Goal: Transaction & Acquisition: Purchase product/service

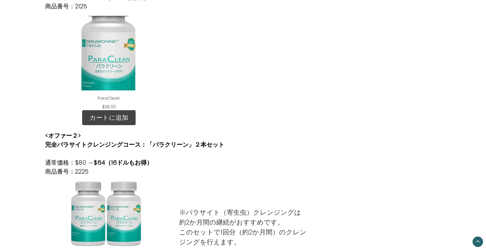
scroll to position [219, 0]
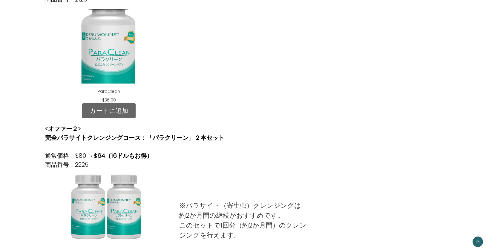
click at [106, 107] on link "カートに追加" at bounding box center [109, 110] width 54 height 15
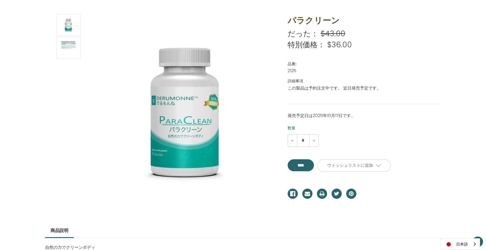
scroll to position [80, 0]
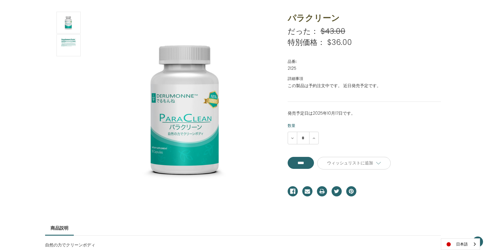
click at [337, 113] on p "発売予定日は2025年10月17日です。" at bounding box center [365, 113] width 154 height 6
drag, startPoint x: 288, startPoint y: 113, endPoint x: 352, endPoint y: 112, distance: 63.1
click at [352, 112] on p "発売予定日は2025年10月17日です。" at bounding box center [365, 113] width 154 height 6
click at [343, 140] on div "数量を減らす * 数量を増やす" at bounding box center [365, 138] width 154 height 13
drag, startPoint x: 288, startPoint y: 112, endPoint x: 366, endPoint y: 111, distance: 78.3
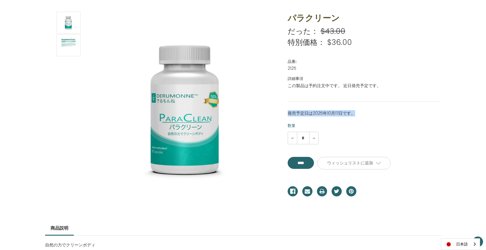
click at [366, 111] on p "発売予定日は2025年10月17日です。" at bounding box center [365, 113] width 154 height 6
click at [50, 102] on section at bounding box center [162, 110] width 243 height 197
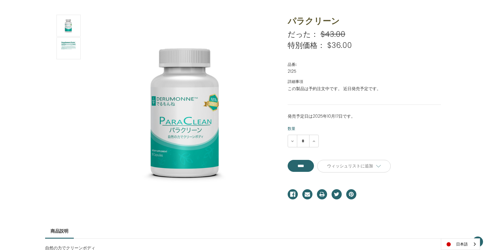
scroll to position [20, 0]
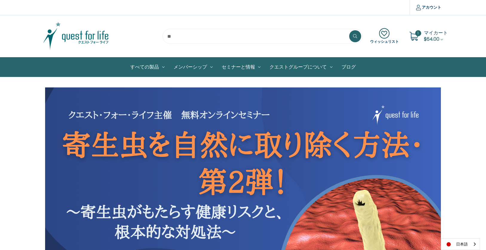
click at [18, 33] on section "ウィッシュリスト 1 マイカート $64.00" at bounding box center [243, 36] width 486 height 42
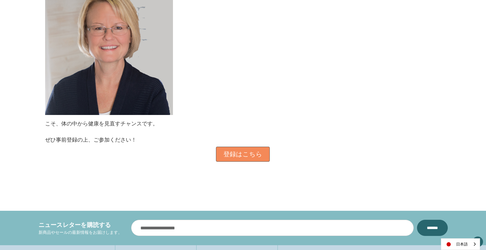
scroll to position [697, 0]
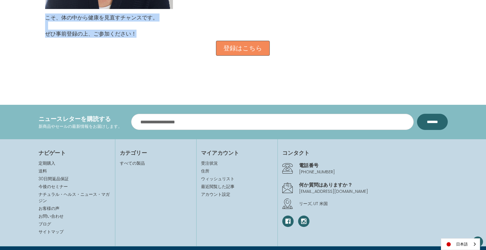
drag, startPoint x: 45, startPoint y: 15, endPoint x: 143, endPoint y: 36, distance: 100.2
click at [143, 36] on div "こそ、体の中から健康を見直すチャンスです。 ぜひ事前登録の上、ご参加ください！" at bounding box center [101, 25] width 113 height 24
click at [84, 34] on p "ぜひ事前登録の上、ご参加ください！" at bounding box center [101, 34] width 113 height 8
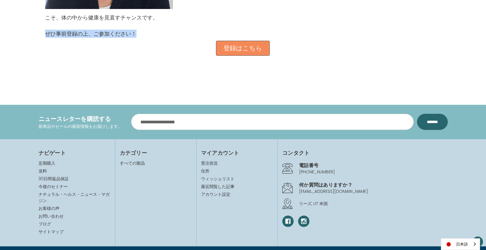
drag, startPoint x: 45, startPoint y: 33, endPoint x: 142, endPoint y: 35, distance: 96.3
click at [142, 35] on p "ぜひ事前登録の上、ご参加ください！" at bounding box center [101, 34] width 113 height 8
copy p "ぜひ事前登録の上、ご参加ください！"
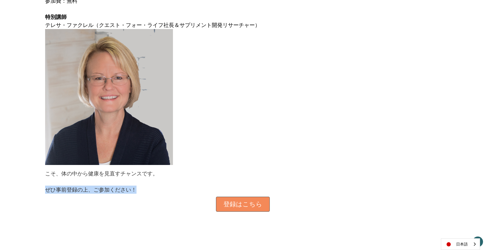
scroll to position [538, 0]
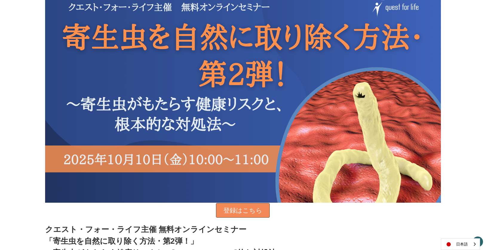
scroll to position [0, 0]
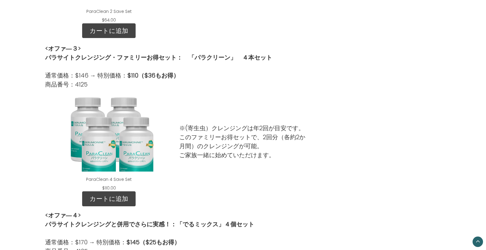
scroll to position [458, 0]
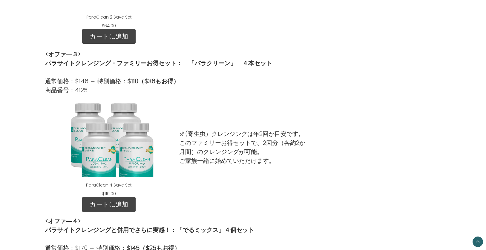
click at [64, 87] on p "通常価格：$146 → 特別価格： $110（$36もお得） 商品番号：4125" at bounding box center [158, 86] width 227 height 18
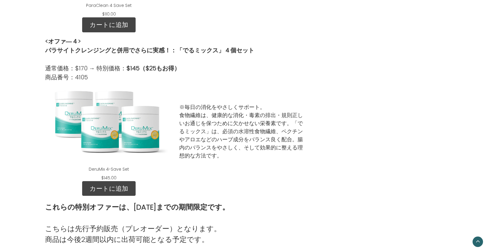
scroll to position [658, 0]
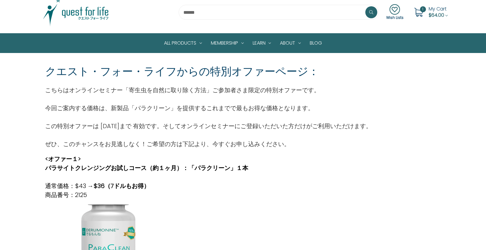
scroll to position [0, 0]
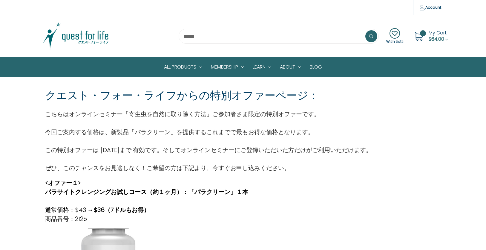
click at [94, 38] on img at bounding box center [76, 36] width 75 height 30
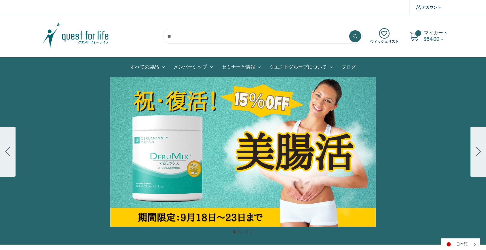
click at [474, 147] on button "Go to slide 2" at bounding box center [479, 151] width 16 height 50
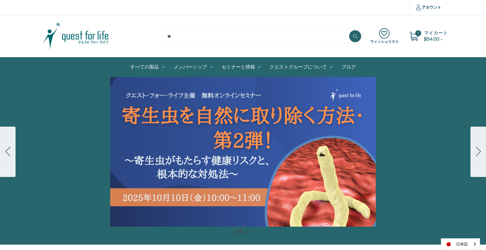
click at [474, 147] on button "Go to slide 3" at bounding box center [479, 151] width 16 height 50
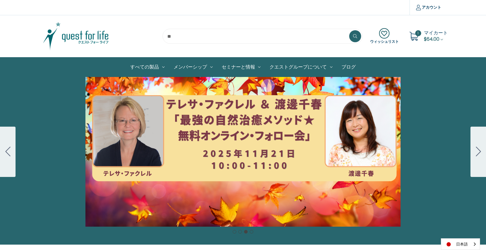
click at [234, 151] on div "Carousel Title Add a description for your carousel slide. You can use this to p…" at bounding box center [243, 151] width 486 height 149
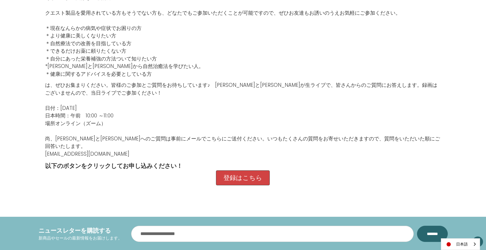
scroll to position [339, 0]
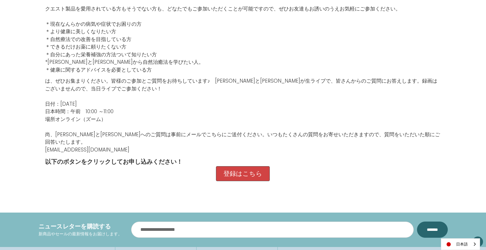
click at [52, 94] on p at bounding box center [243, 96] width 396 height 8
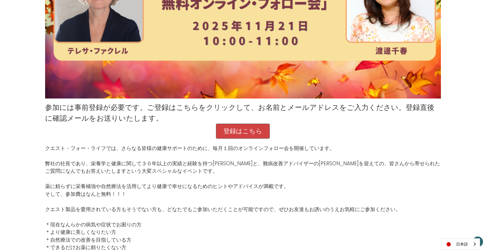
scroll to position [20, 0]
